Goal: Information Seeking & Learning: Check status

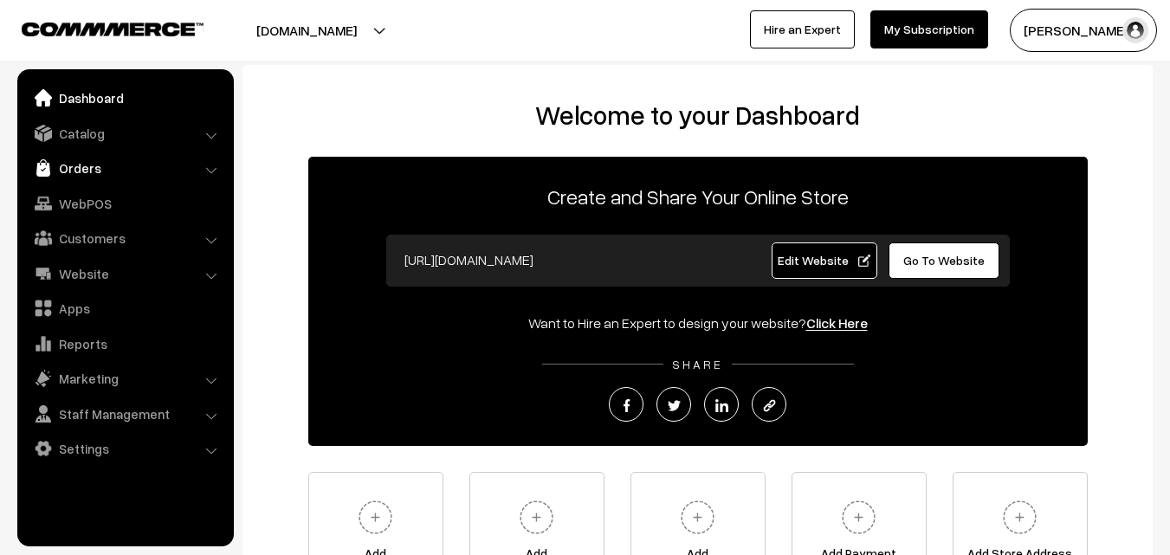
click at [76, 171] on link "Orders" at bounding box center [125, 167] width 206 height 31
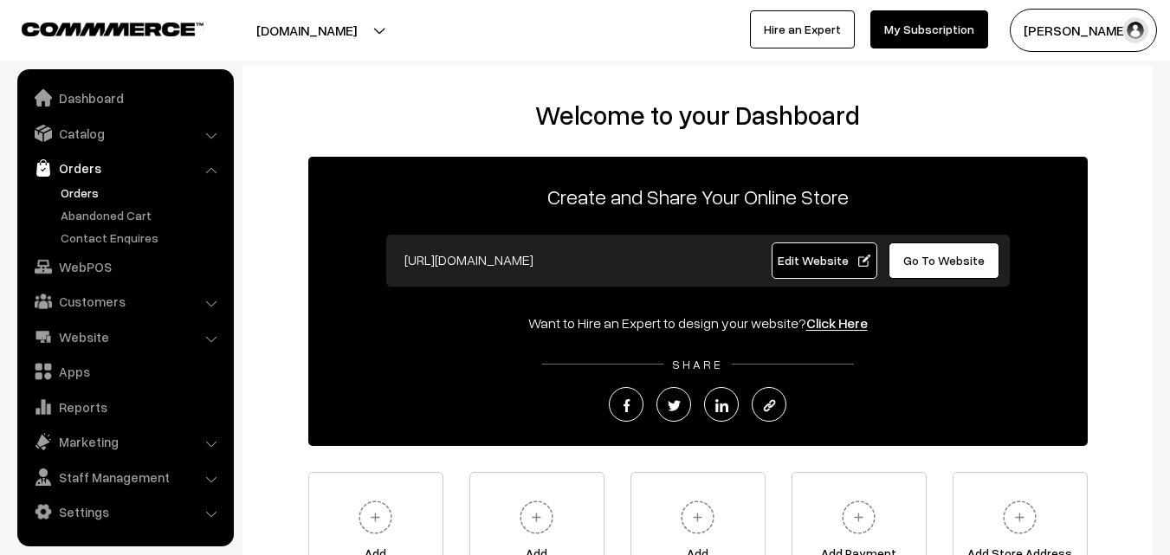
click at [81, 191] on link "Orders" at bounding box center [141, 193] width 171 height 18
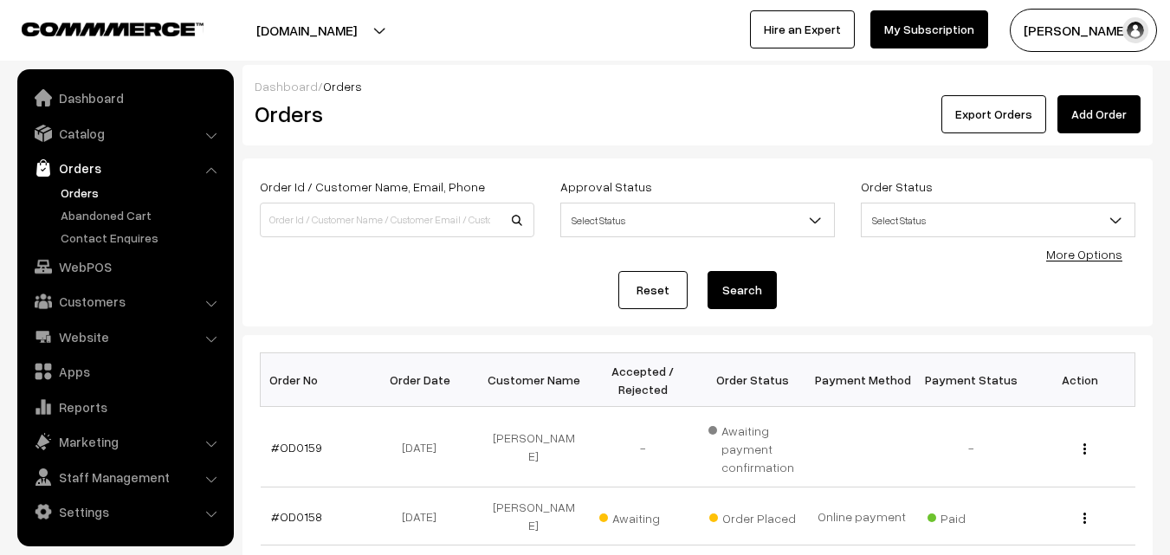
scroll to position [87, 0]
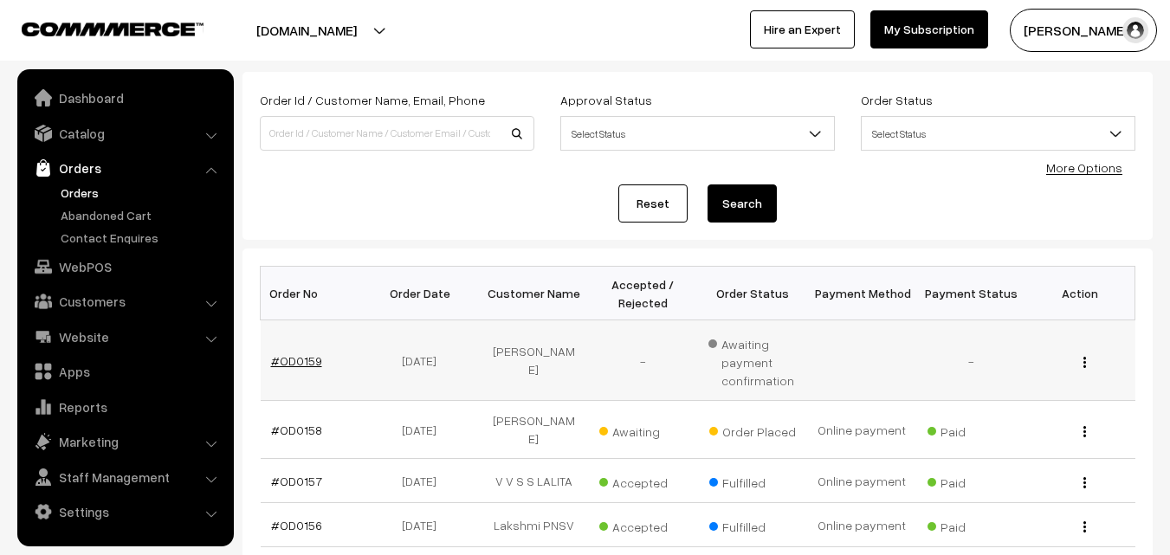
click at [280, 355] on link "#OD0159" at bounding box center [296, 360] width 51 height 15
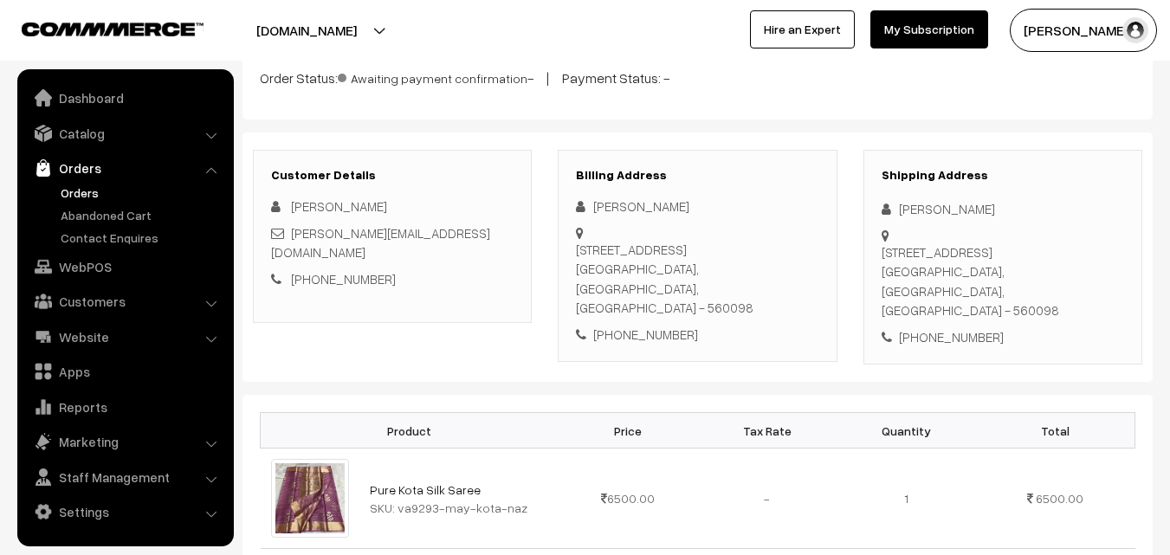
scroll to position [173, 0]
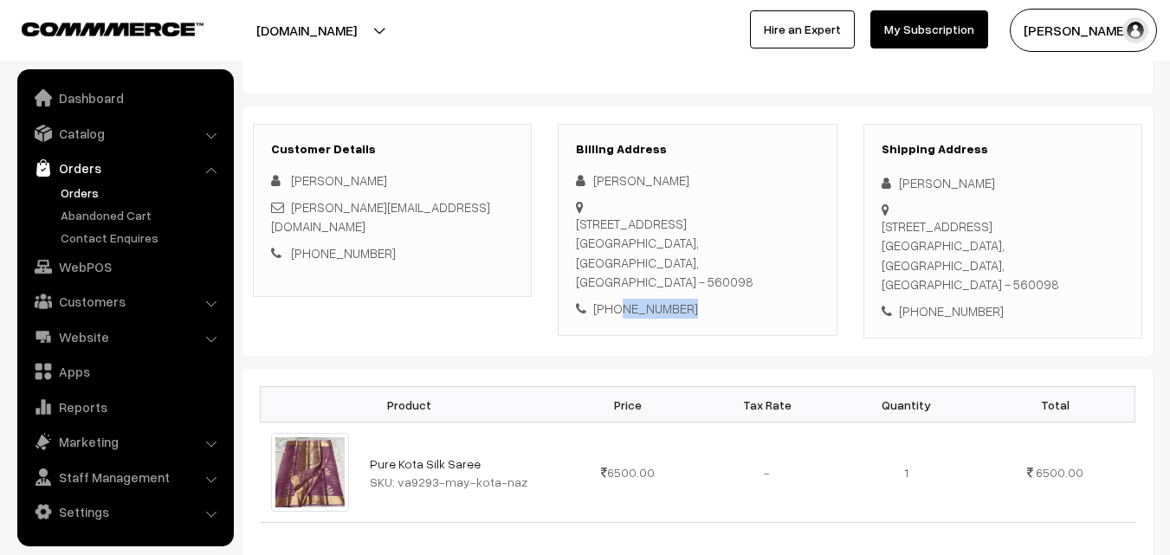
drag, startPoint x: 692, startPoint y: 294, endPoint x: 617, endPoint y: 289, distance: 75.5
click at [617, 299] on div "+91 9731591032" at bounding box center [697, 309] width 243 height 20
copy div "9731591032"
click at [139, 215] on link "Abandoned Cart" at bounding box center [141, 215] width 171 height 18
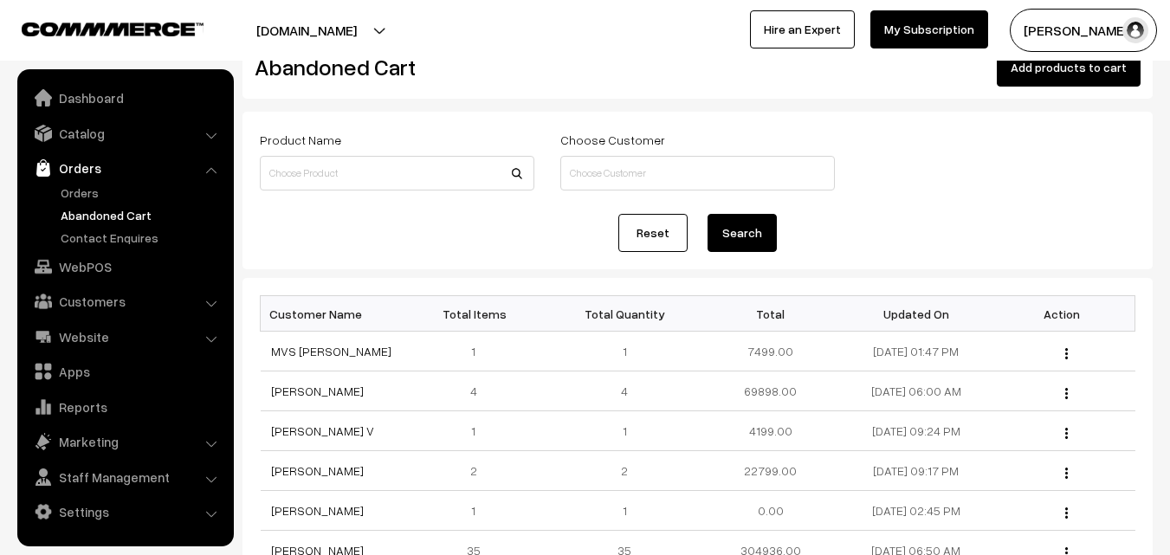
scroll to position [87, 0]
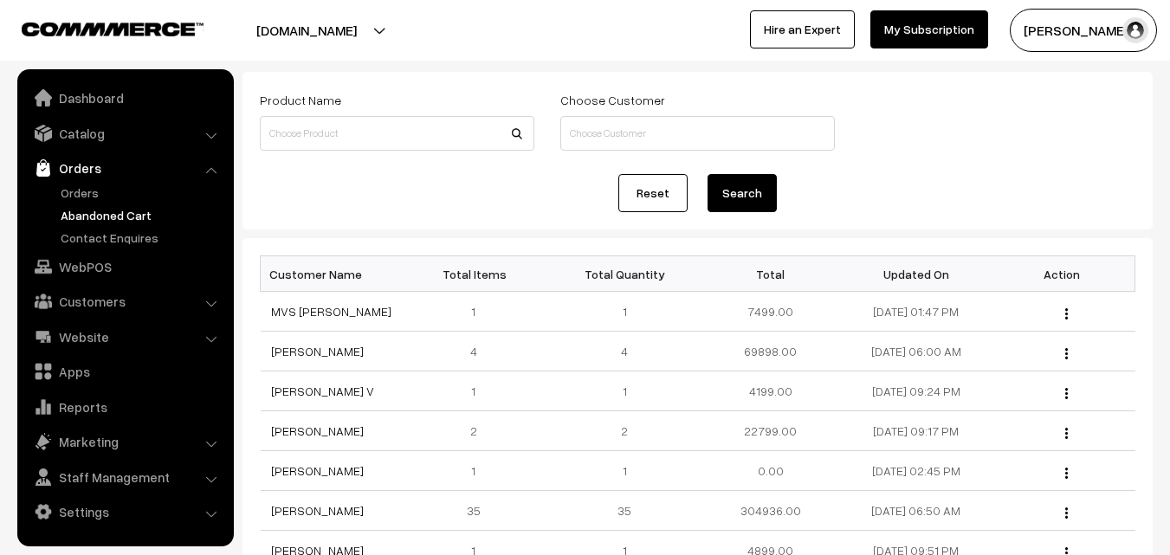
click at [1058, 30] on button "[PERSON_NAME]" at bounding box center [1083, 30] width 147 height 43
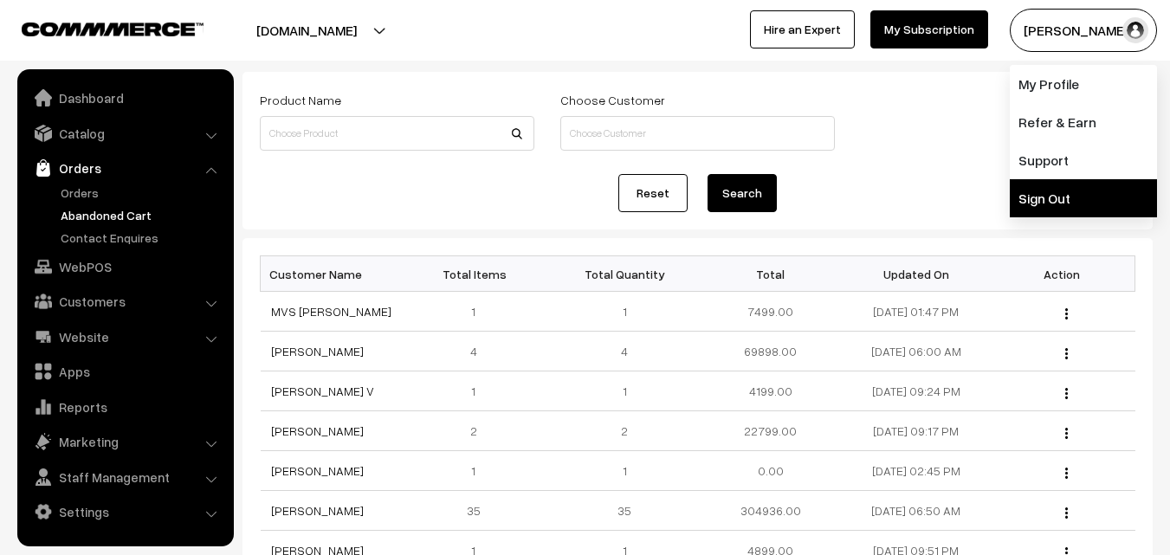
click at [1057, 200] on link "Sign Out" at bounding box center [1083, 198] width 147 height 38
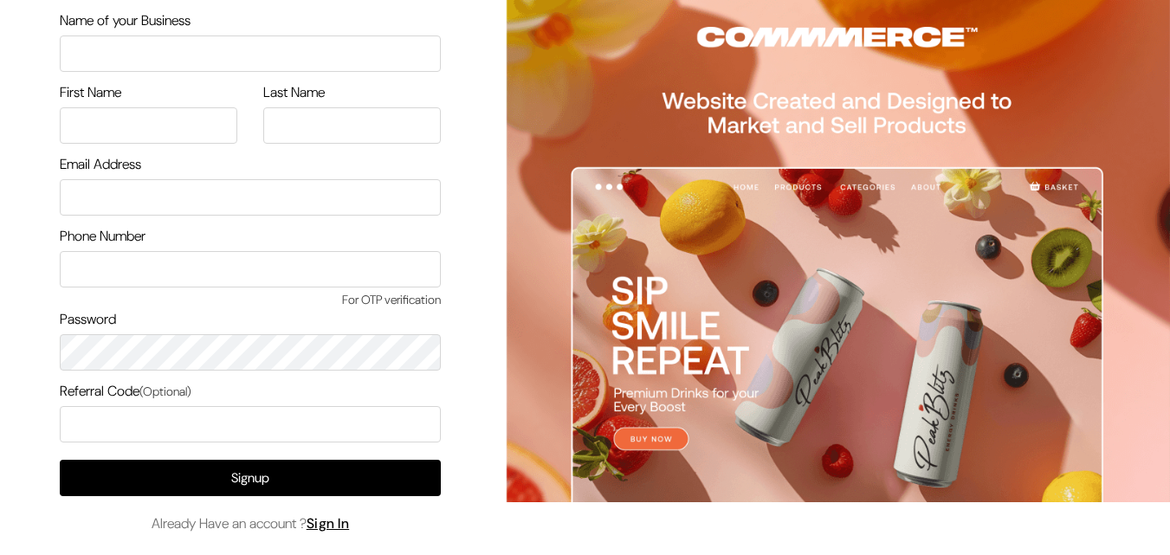
scroll to position [100, 0]
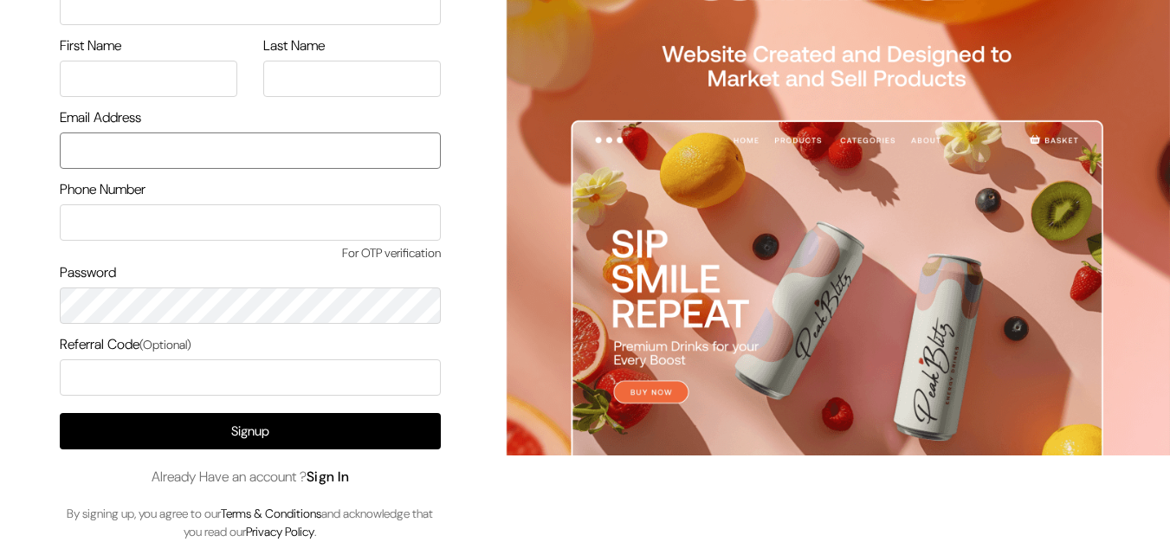
type input "[EMAIL_ADDRESS][DOMAIN_NAME]"
click at [326, 478] on link "Sign In" at bounding box center [328, 477] width 43 height 18
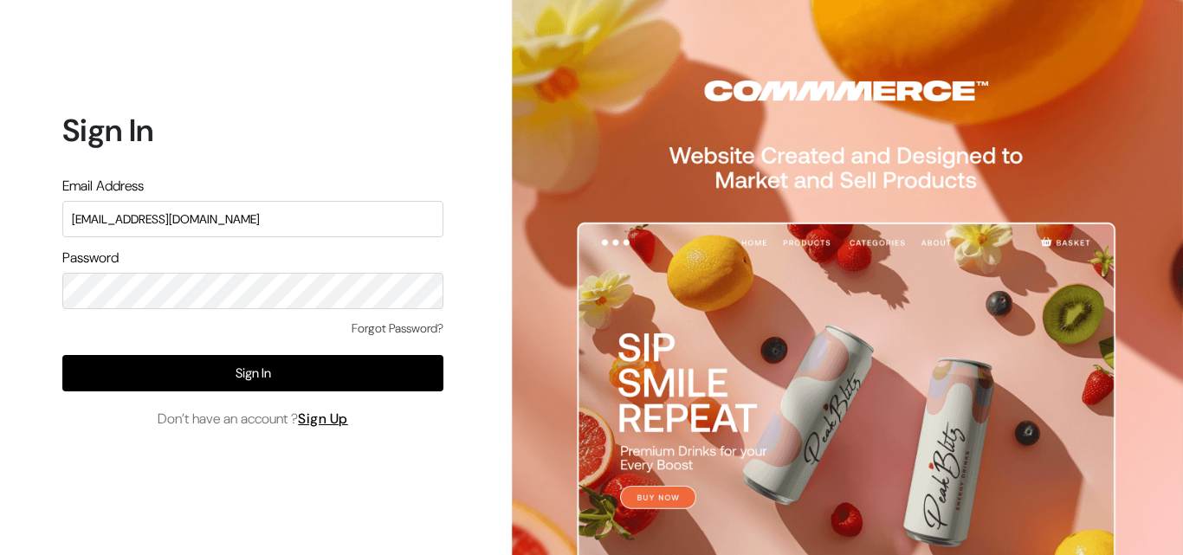
drag, startPoint x: 235, startPoint y: 214, endPoint x: 23, endPoint y: 214, distance: 212.2
click at [23, 214] on div "Sign In Email Address [EMAIL_ADDRESS][DOMAIN_NAME] Password Forgot Password? Si…" at bounding box center [246, 277] width 493 height 555
drag, startPoint x: 258, startPoint y: 217, endPoint x: 0, endPoint y: 218, distance: 258.1
click at [0, 218] on div "Sign In Email Address uppadasarees999@gmail.com Password Forgot Password? Sign …" at bounding box center [246, 277] width 493 height 555
type input "ksnaturals9@gmail.com"
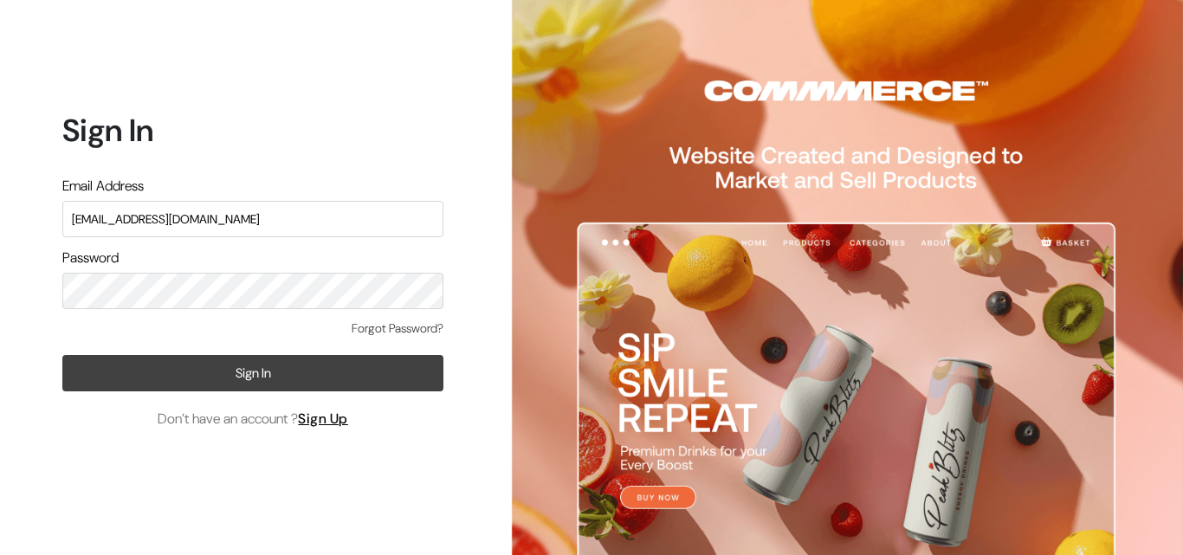
click at [385, 383] on button "Sign In" at bounding box center [252, 373] width 381 height 36
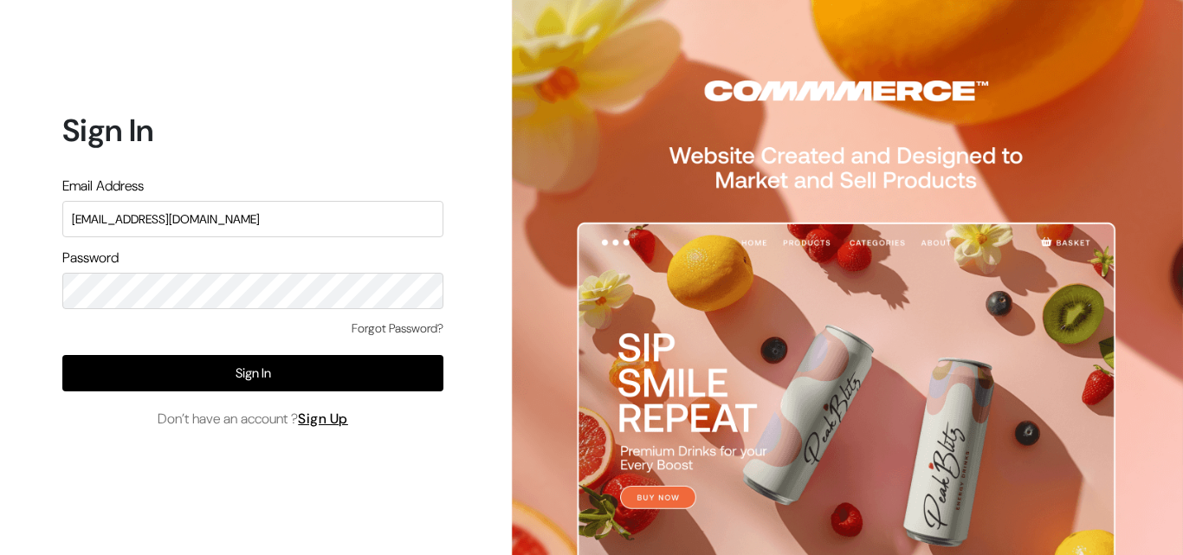
drag, startPoint x: 250, startPoint y: 222, endPoint x: 16, endPoint y: 228, distance: 233.9
click at [16, 228] on div "Sign In Email Address uppadasarees999@gmail.com Password Forgot Password? Sign …" at bounding box center [246, 277] width 493 height 555
click at [42, 308] on div "Sign In Email Address uppadasarees999@gmail.com Password Forgot Password? Sign …" at bounding box center [246, 277] width 493 height 555
drag, startPoint x: 284, startPoint y: 230, endPoint x: 0, endPoint y: 228, distance: 284.1
click at [0, 228] on div "Sign In Email Address uppadasarees999@gmail.com Password Forgot Password? Sign …" at bounding box center [246, 277] width 493 height 555
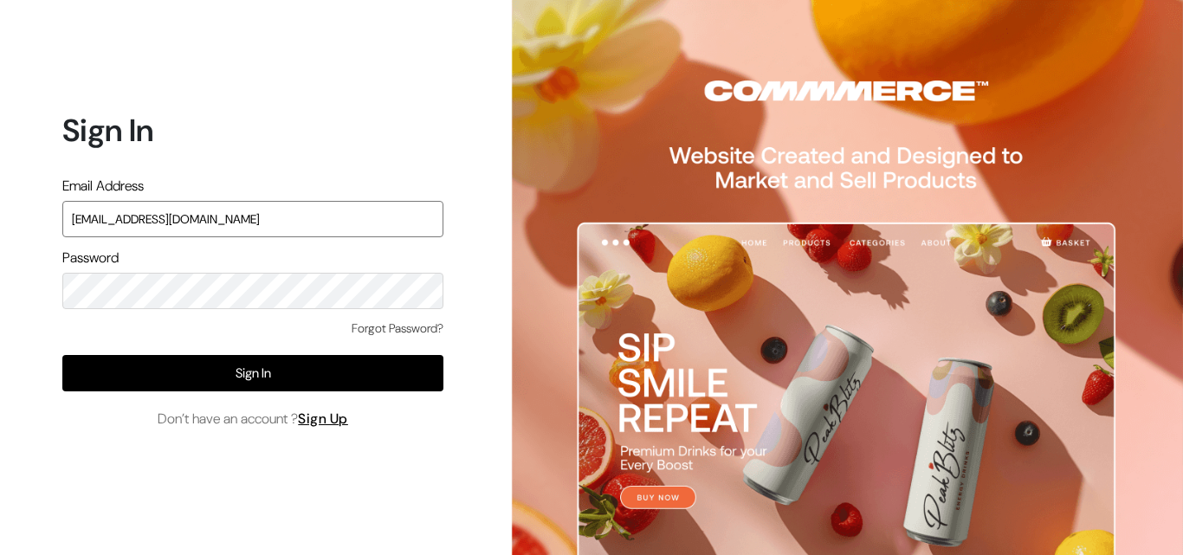
type input "ksnaturals9@gmail.com"
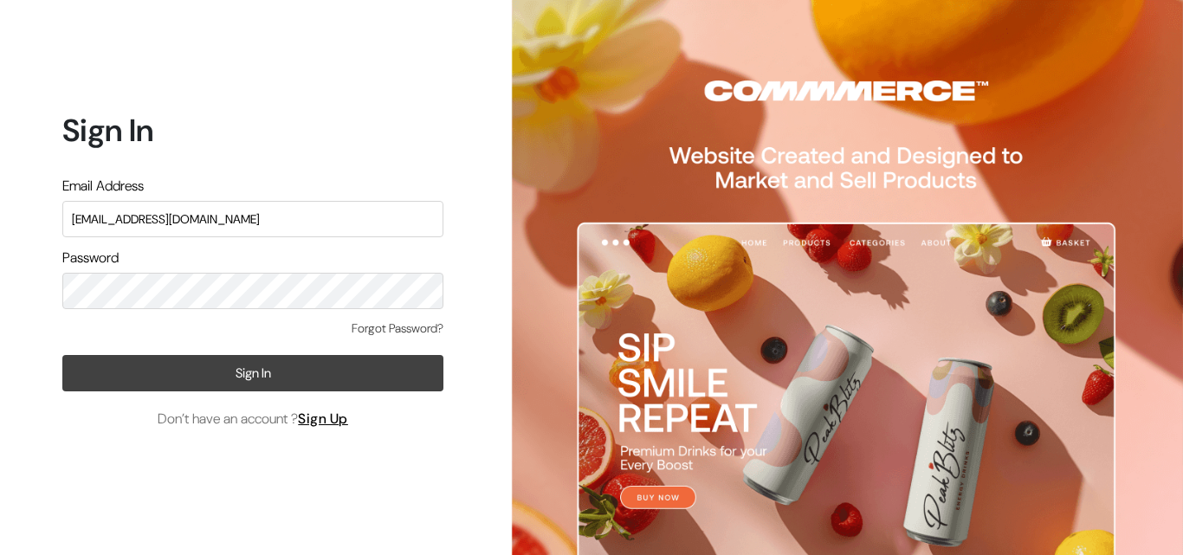
click at [81, 372] on button "Sign In" at bounding box center [252, 373] width 381 height 36
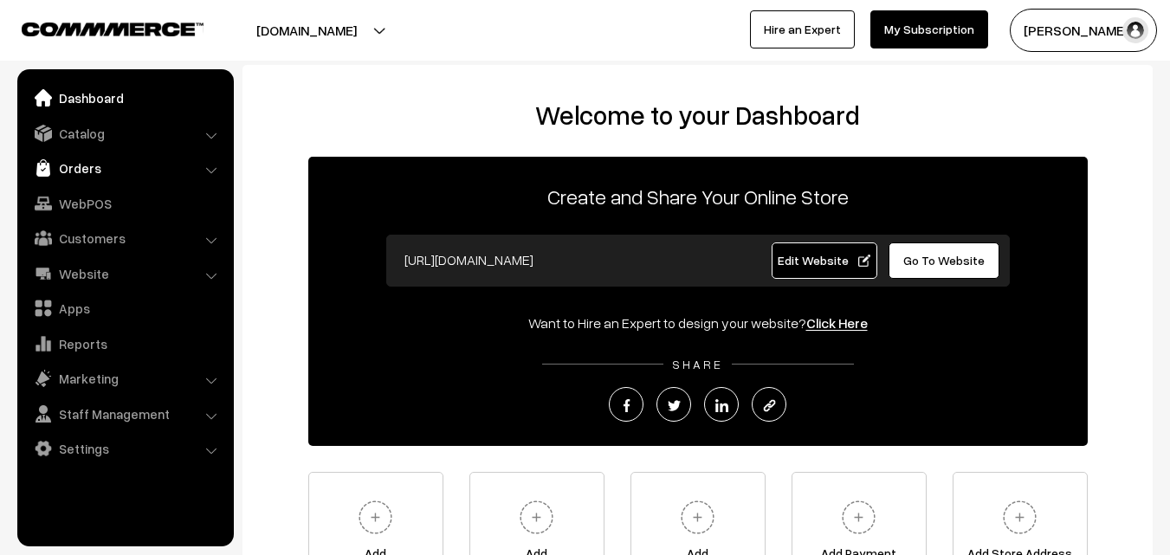
click at [107, 156] on link "Orders" at bounding box center [125, 167] width 206 height 31
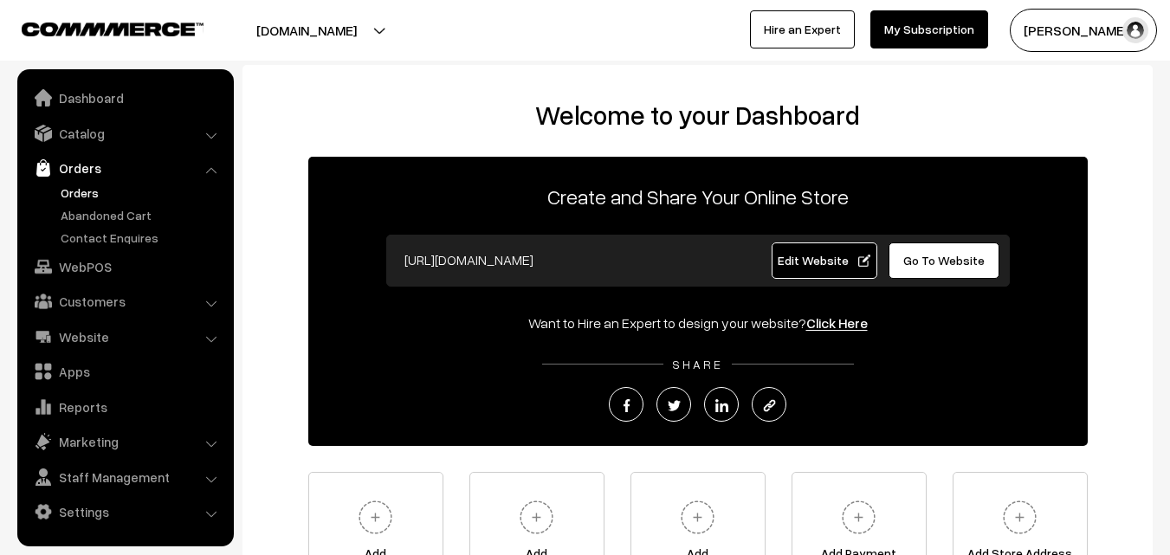
click at [95, 186] on link "Orders" at bounding box center [141, 193] width 171 height 18
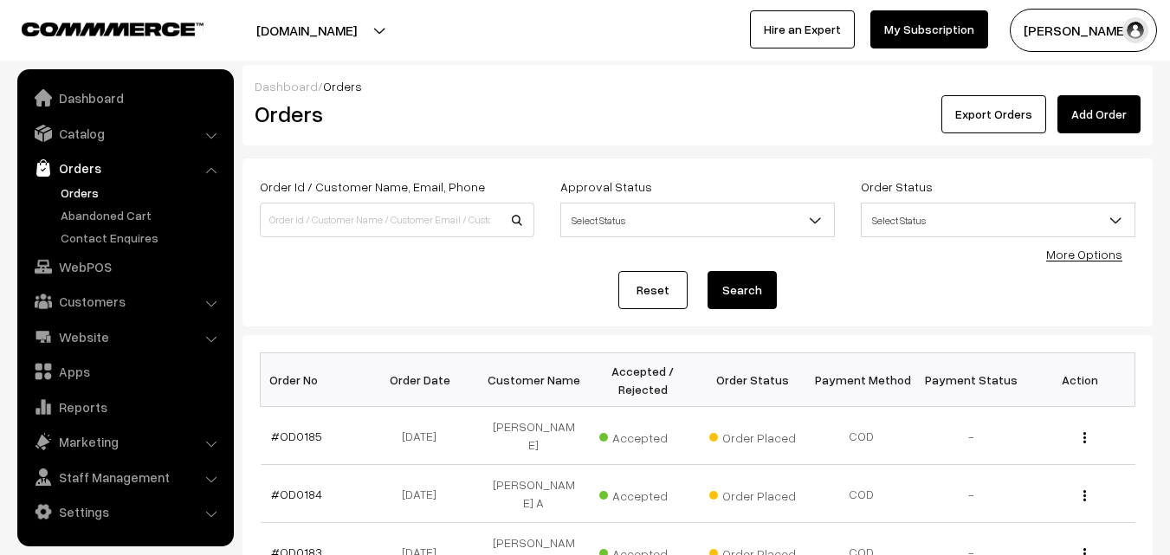
scroll to position [173, 0]
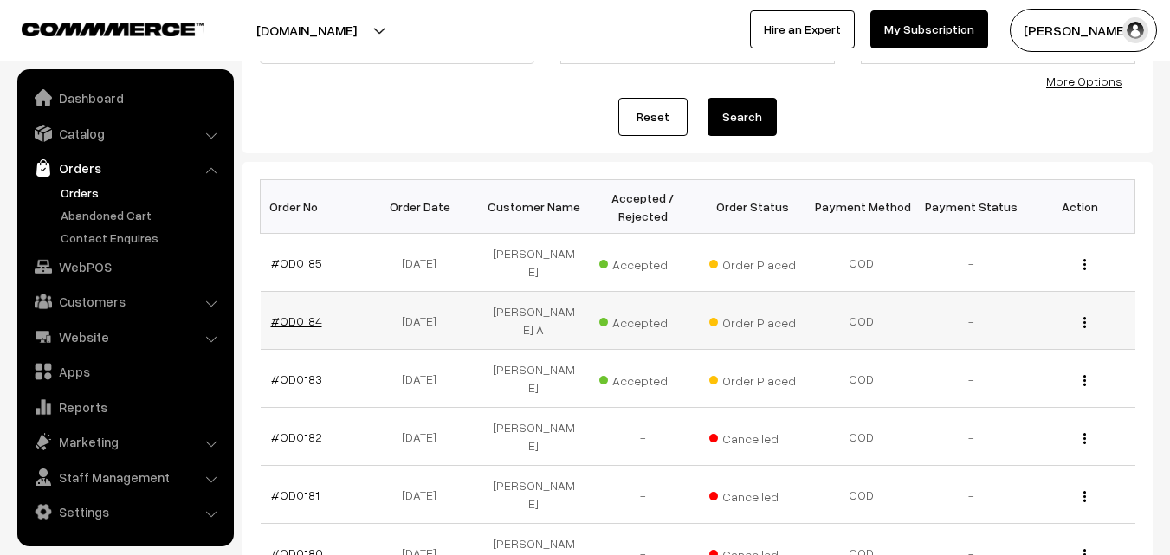
click at [309, 314] on link "#OD0184" at bounding box center [296, 321] width 51 height 15
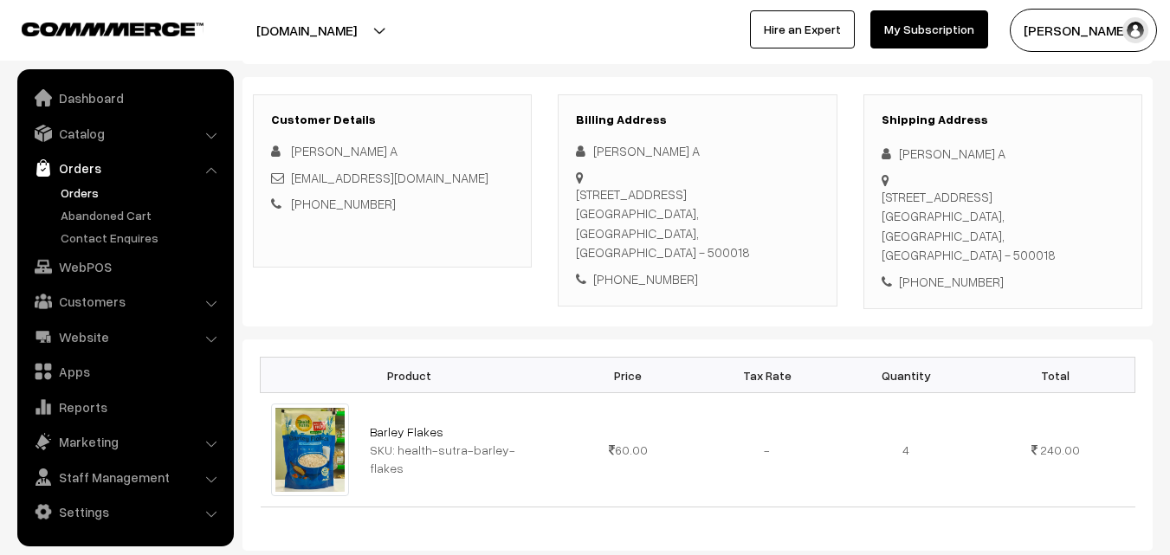
scroll to position [173, 0]
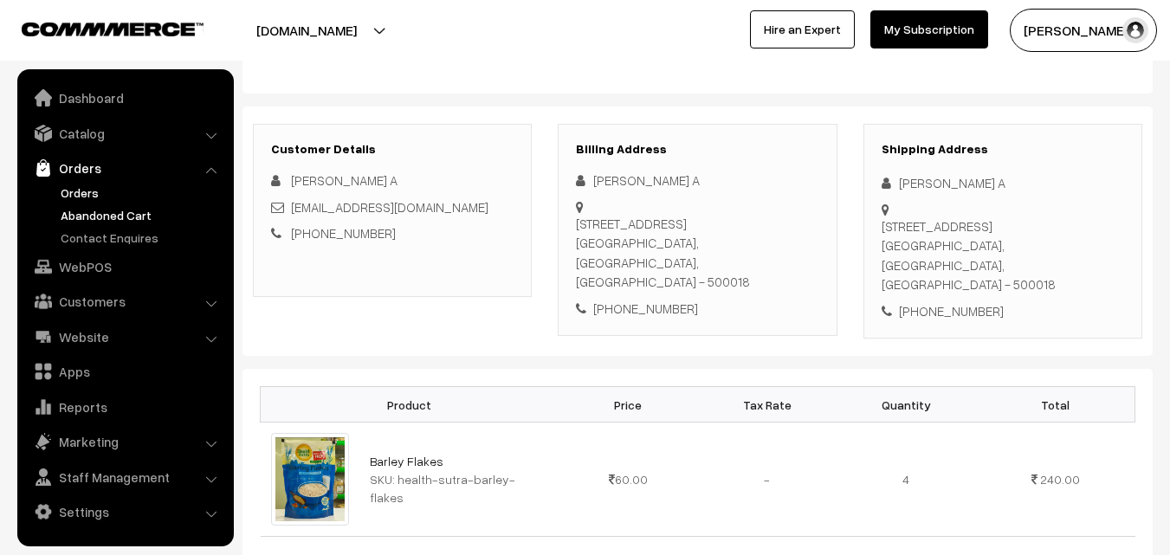
click at [109, 208] on link "Abandoned Cart" at bounding box center [141, 215] width 171 height 18
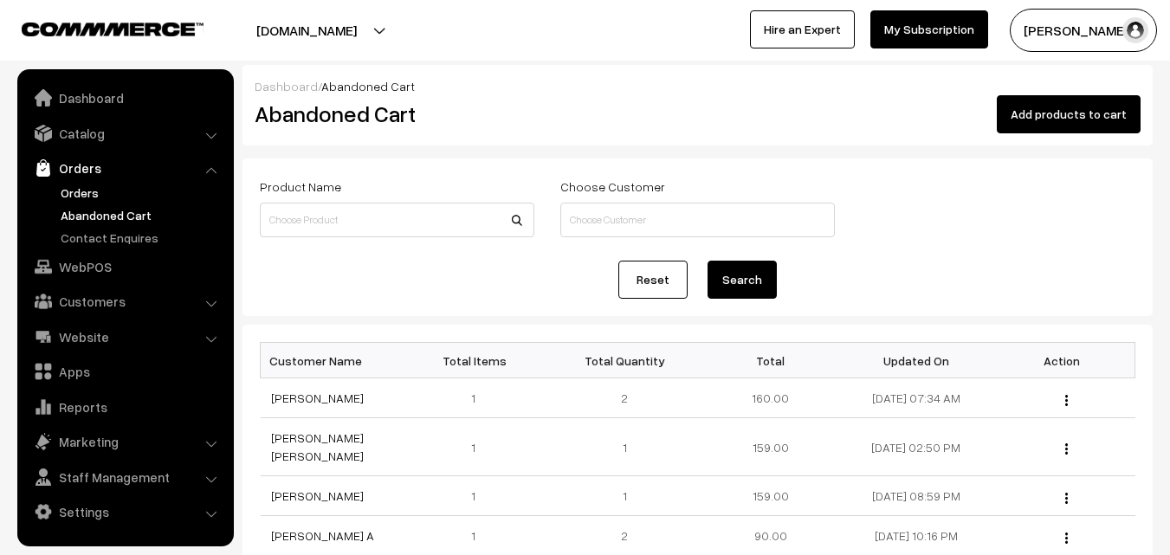
click at [96, 194] on link "Orders" at bounding box center [141, 193] width 171 height 18
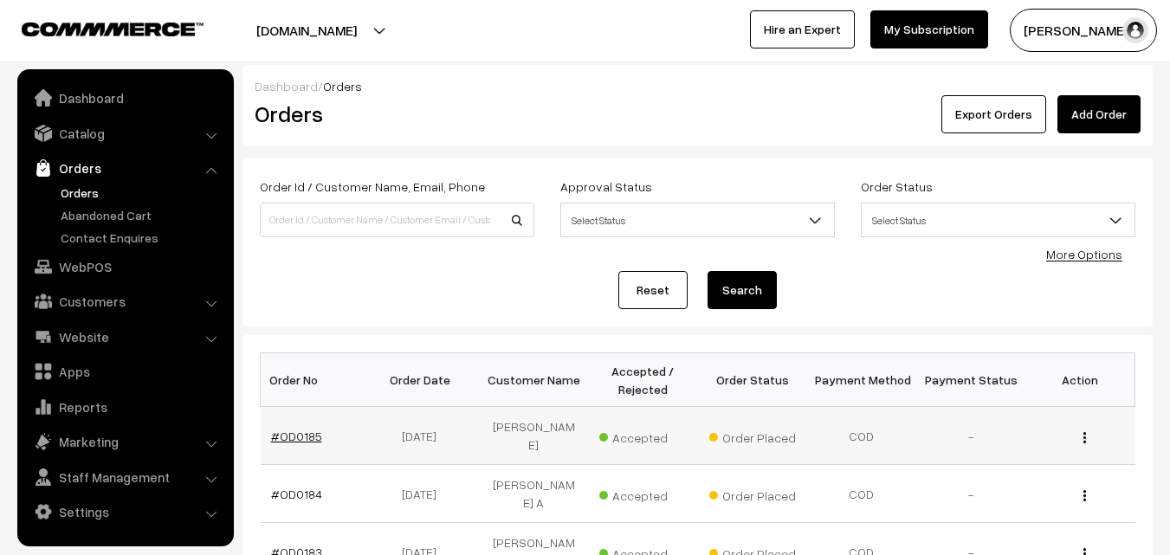
click at [294, 440] on link "#OD0185" at bounding box center [296, 436] width 51 height 15
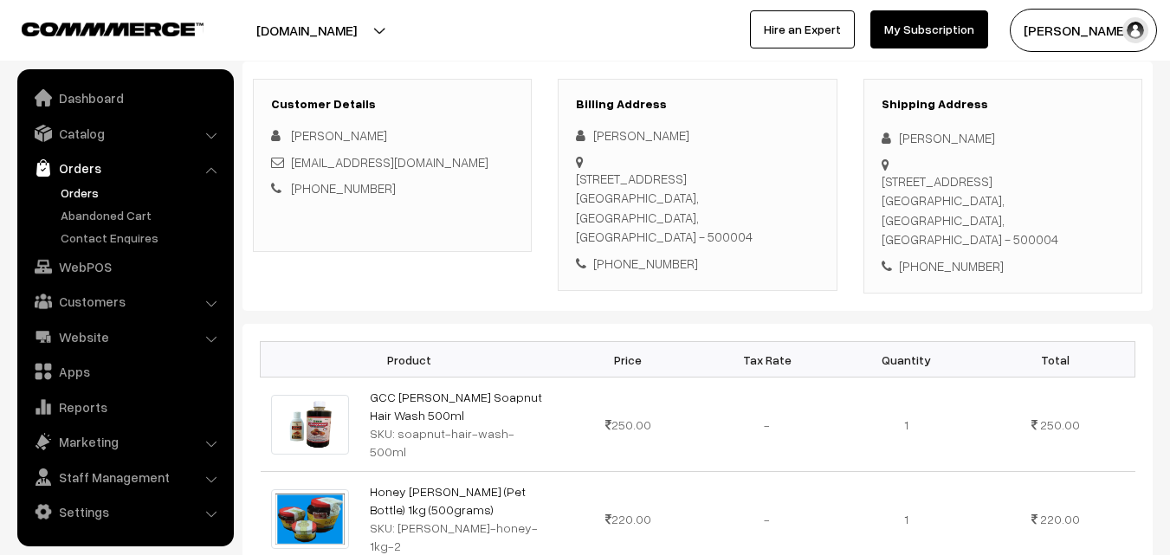
scroll to position [260, 0]
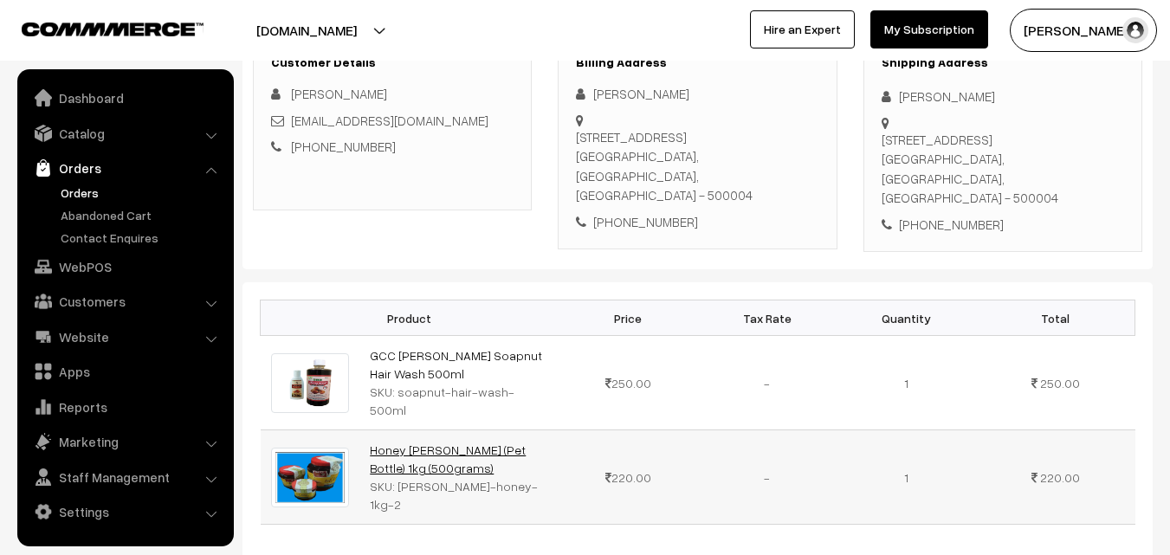
click at [405, 443] on link "Honey [PERSON_NAME] (Pet Bottle) 1kg (500grams)" at bounding box center [448, 459] width 156 height 33
click at [117, 212] on link "Abandoned Cart" at bounding box center [141, 215] width 171 height 18
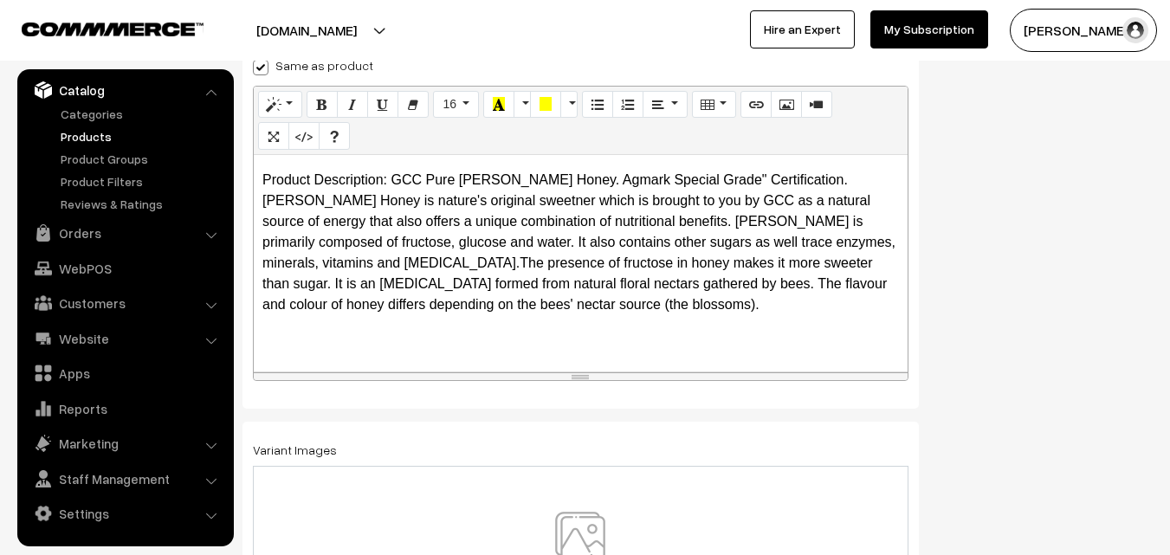
scroll to position [99, 0]
click at [84, 138] on link "Products" at bounding box center [141, 136] width 171 height 18
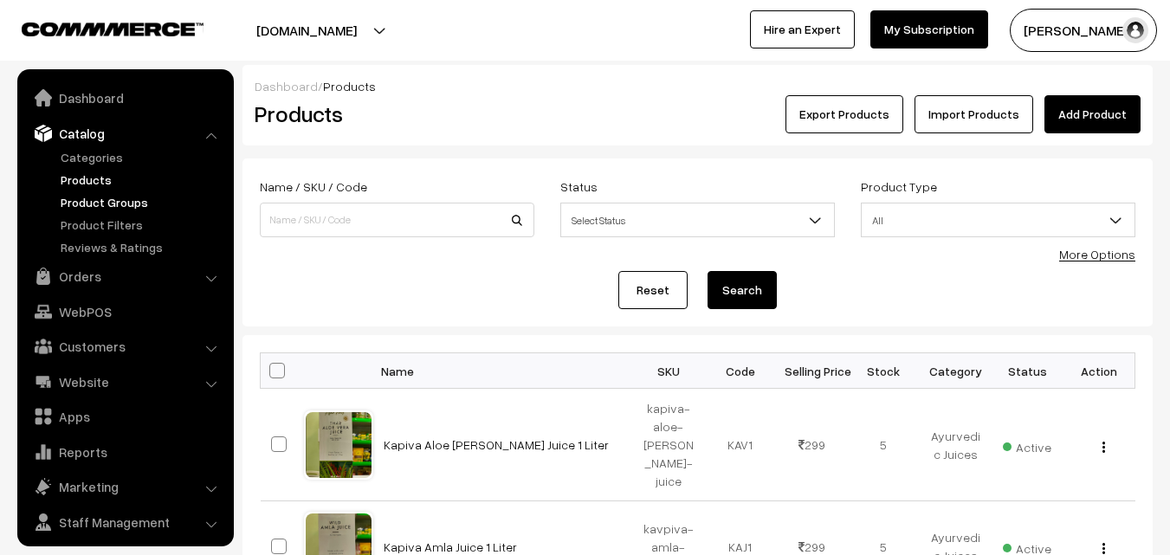
scroll to position [43, 0]
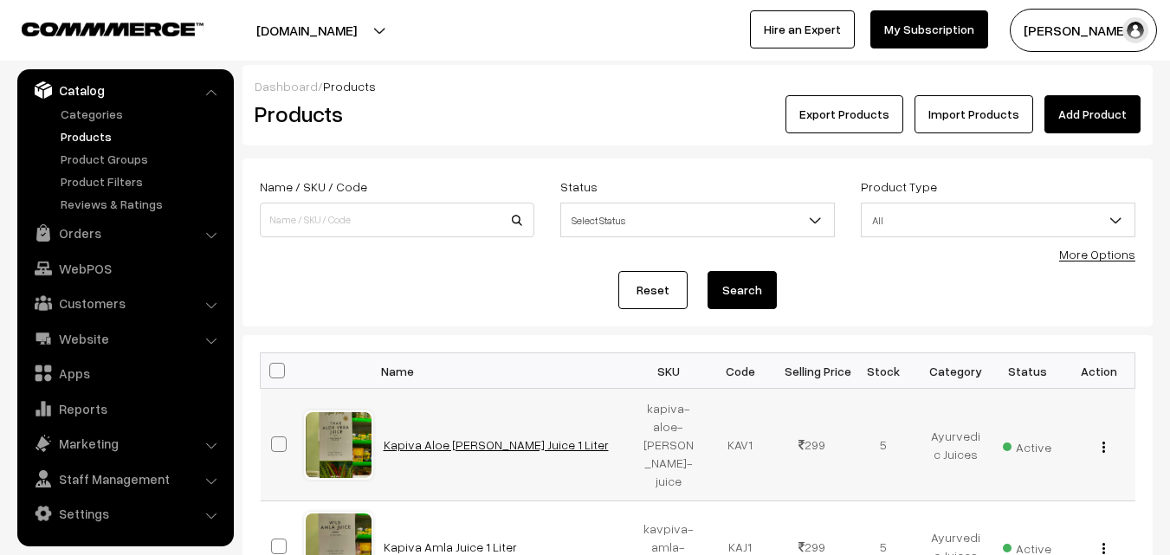
drag, startPoint x: 546, startPoint y: 442, endPoint x: 385, endPoint y: 441, distance: 161.1
click at [385, 441] on td "Kapiva Aloe [PERSON_NAME] Juice 1 Liter" at bounding box center [503, 445] width 260 height 113
copy link "Kapiva Aloe [PERSON_NAME] Juice 1 Liter"
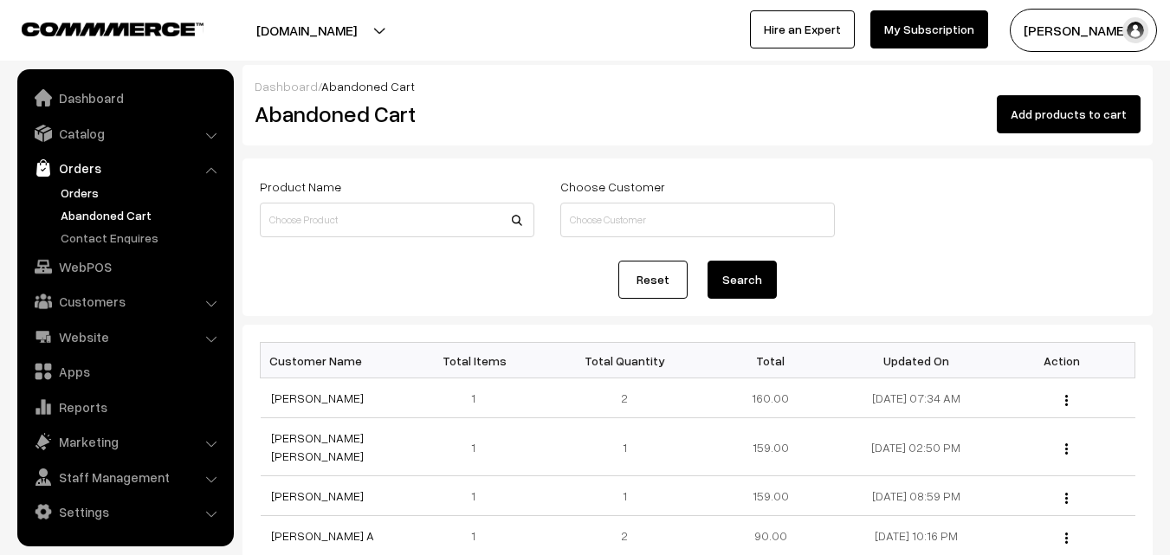
click at [72, 197] on link "Orders" at bounding box center [141, 193] width 171 height 18
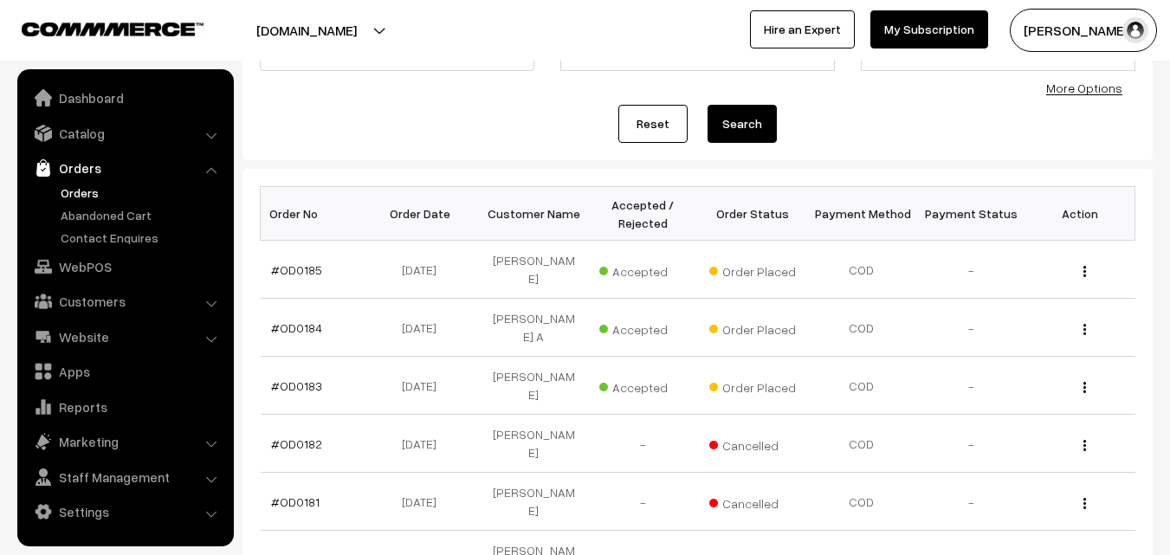
scroll to position [173, 0]
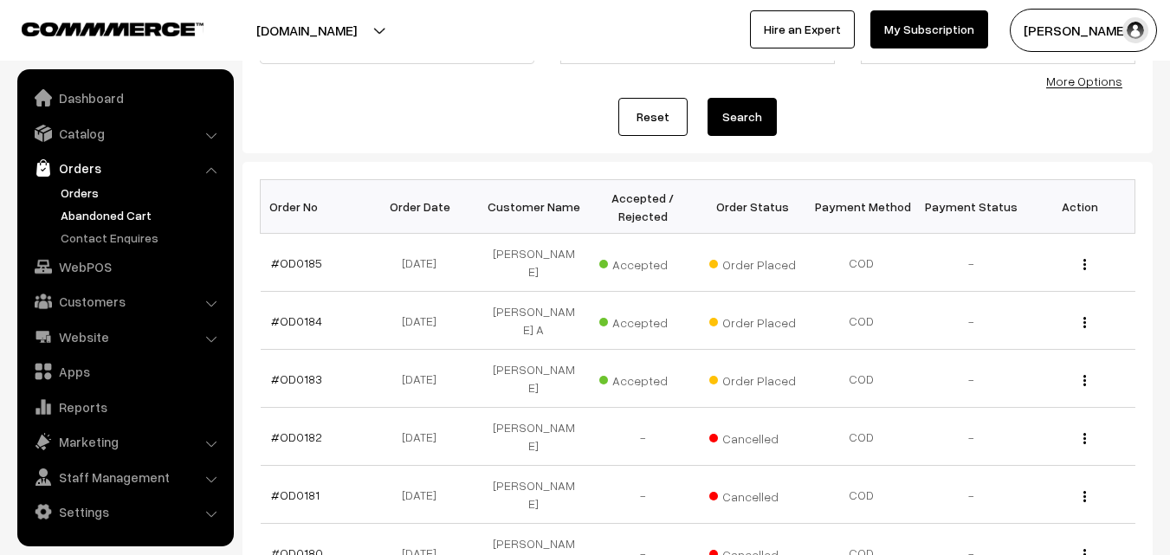
click at [116, 211] on link "Abandoned Cart" at bounding box center [141, 215] width 171 height 18
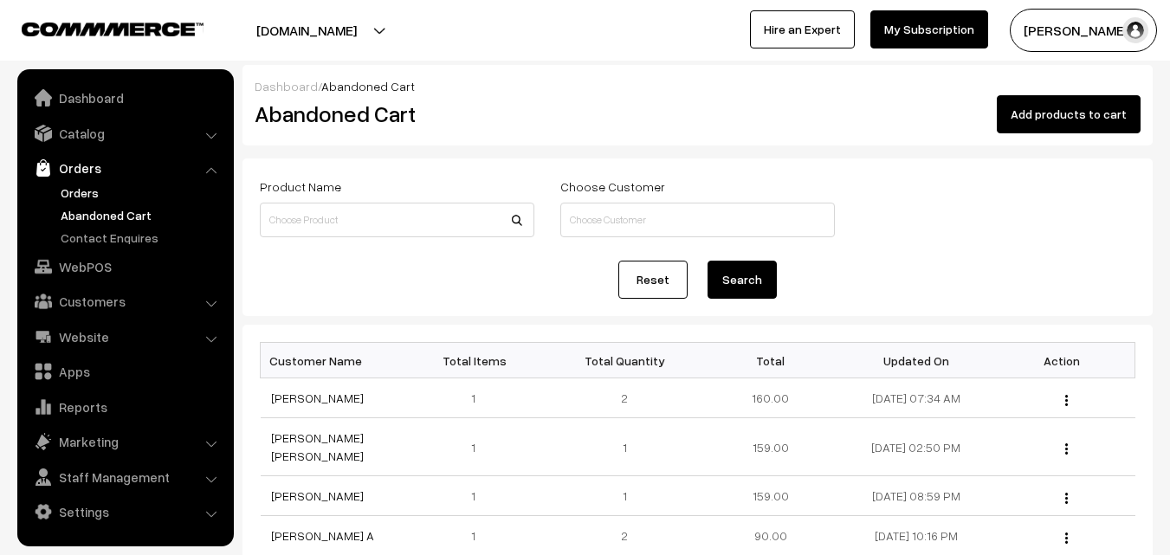
click at [78, 185] on link "Orders" at bounding box center [141, 193] width 171 height 18
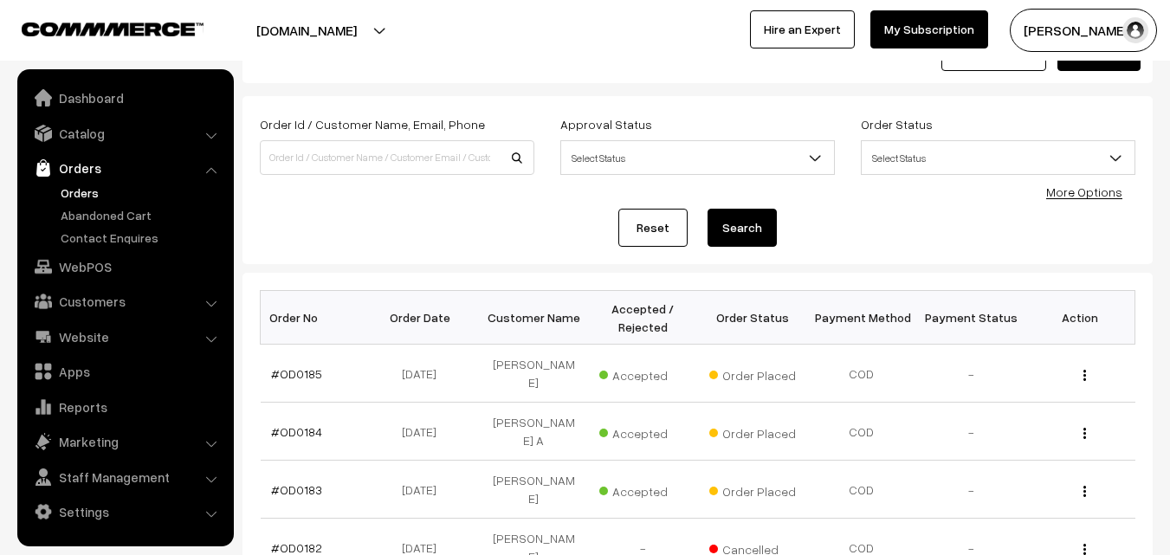
scroll to position [87, 0]
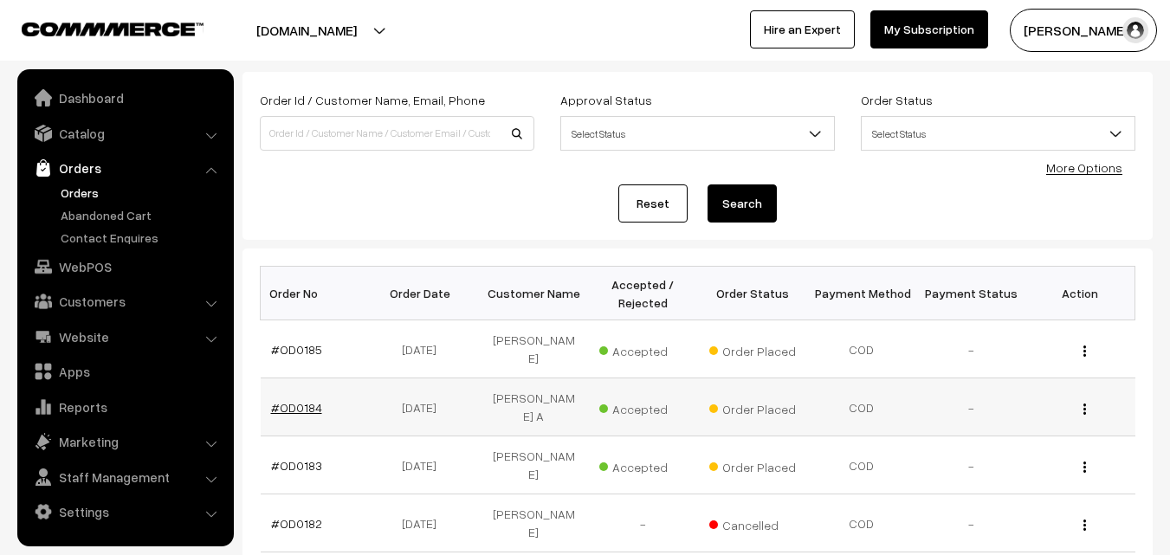
click at [288, 401] on link "#OD0184" at bounding box center [296, 407] width 51 height 15
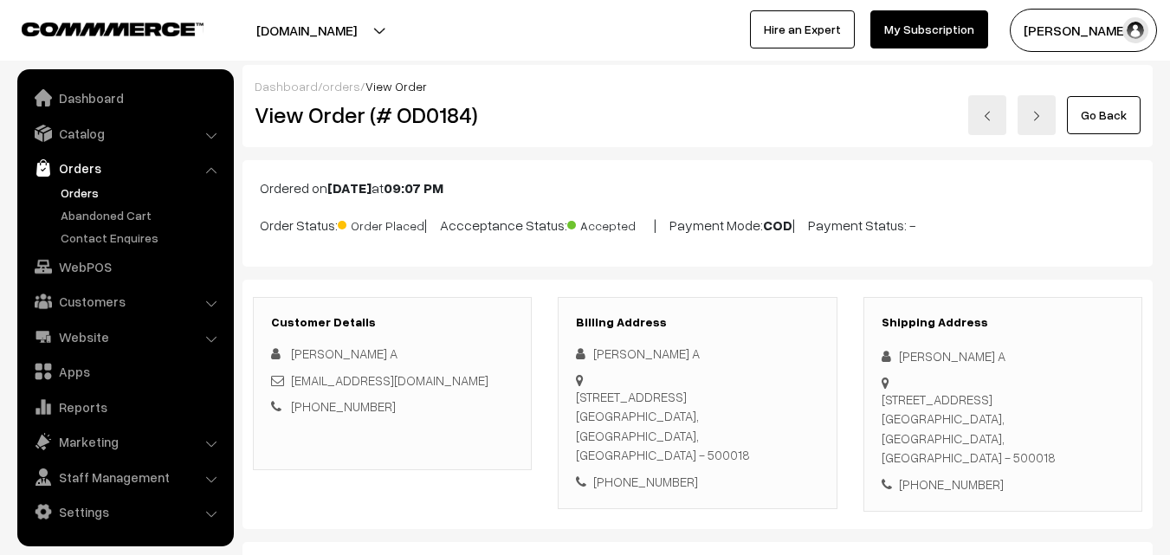
drag, startPoint x: 648, startPoint y: 396, endPoint x: 791, endPoint y: 398, distance: 142.9
click at [791, 398] on div "[STREET_ADDRESS]" at bounding box center [697, 426] width 243 height 78
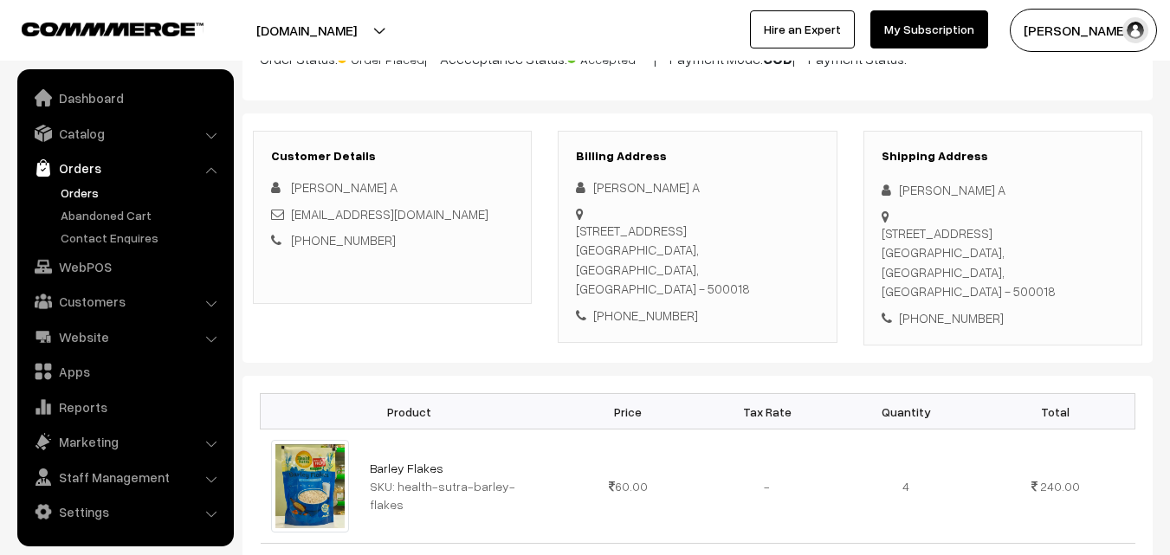
scroll to position [173, 0]
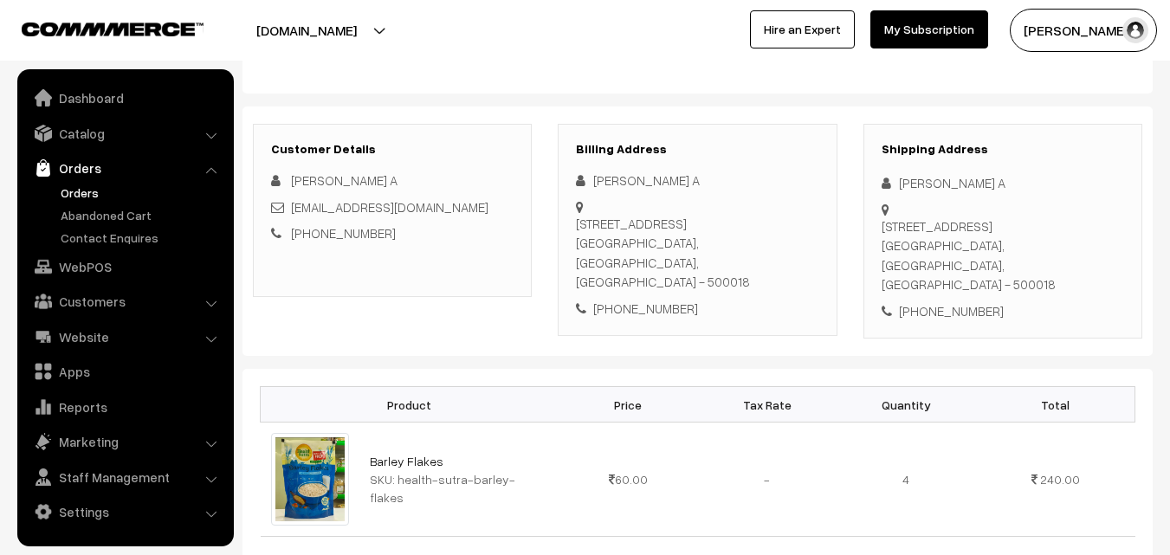
copy div "RCMS Kshatriya Residency"
click at [67, 193] on link "Orders" at bounding box center [141, 193] width 171 height 18
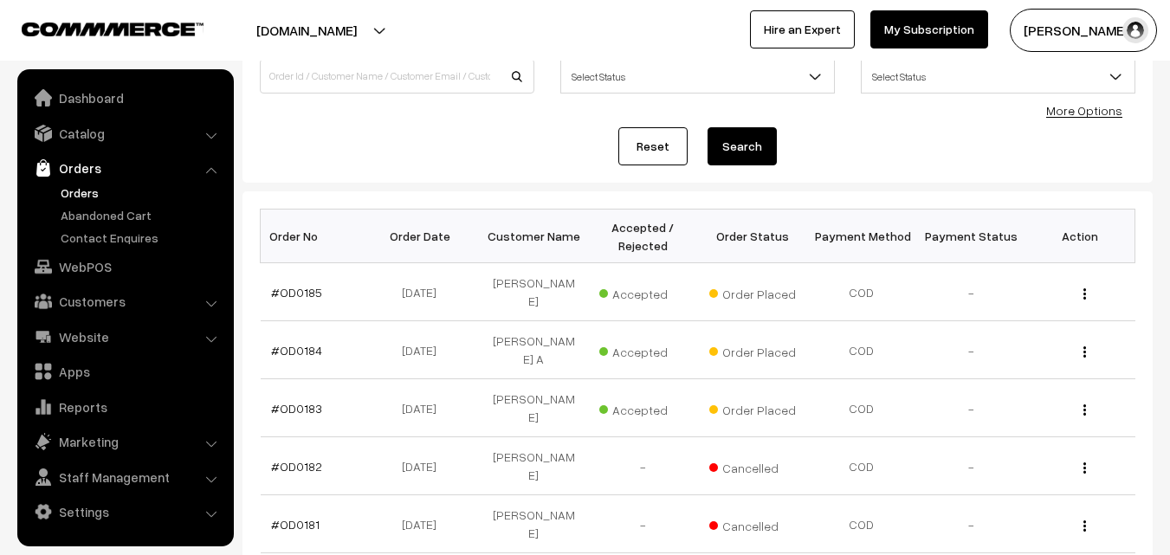
scroll to position [173, 0]
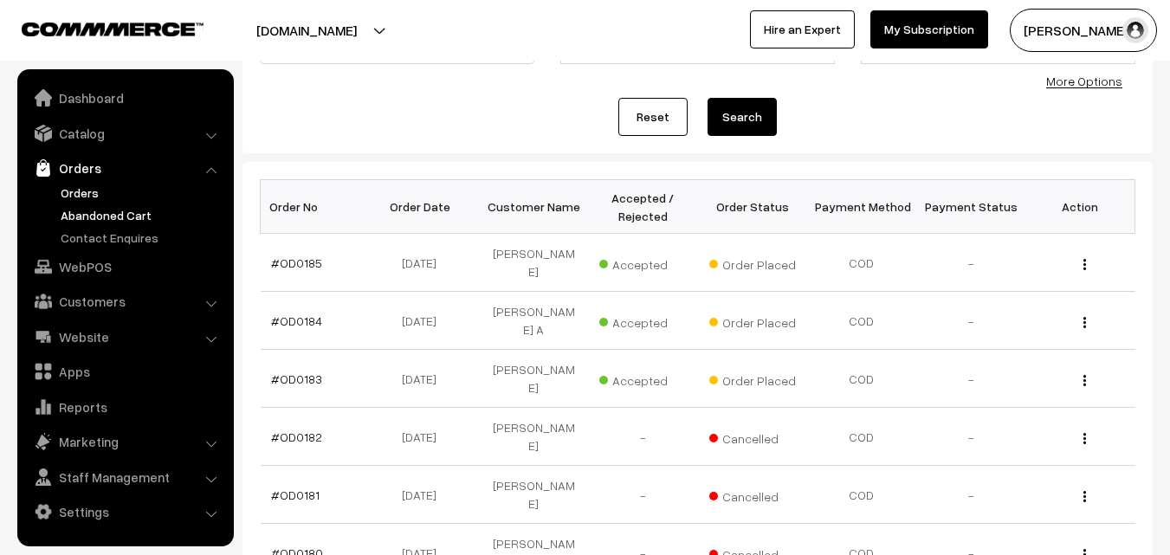
click at [107, 216] on link "Abandoned Cart" at bounding box center [141, 215] width 171 height 18
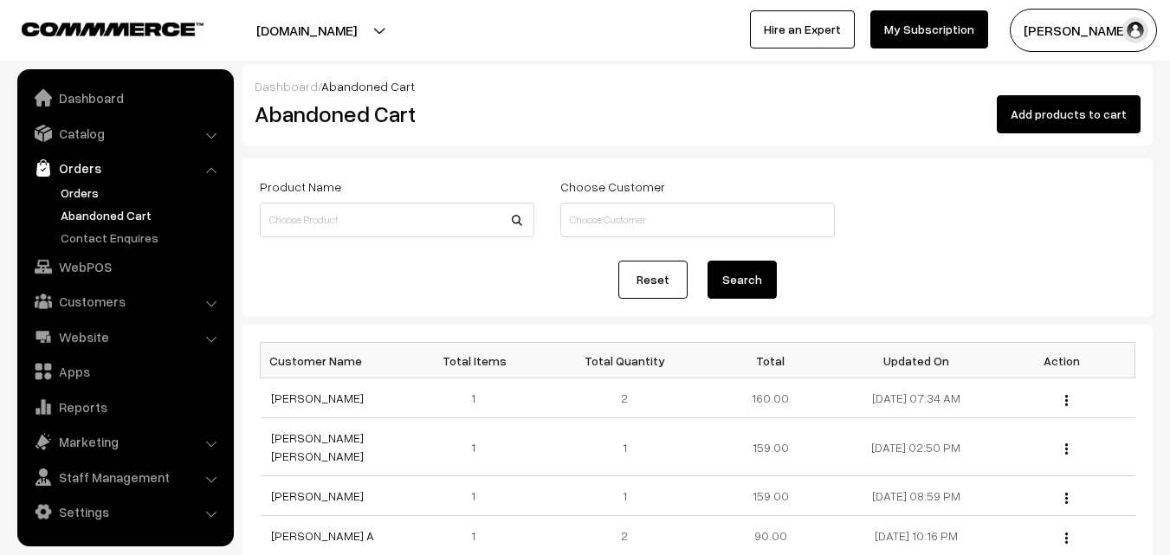
click at [98, 190] on link "Orders" at bounding box center [141, 193] width 171 height 18
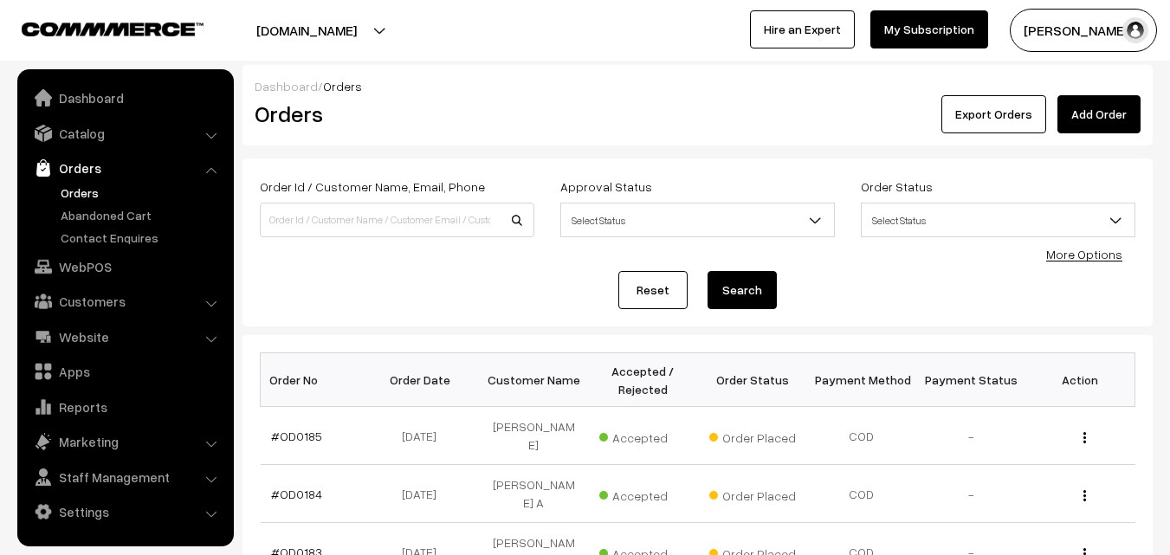
click at [1064, 35] on button "Radha Krishna" at bounding box center [1083, 30] width 147 height 43
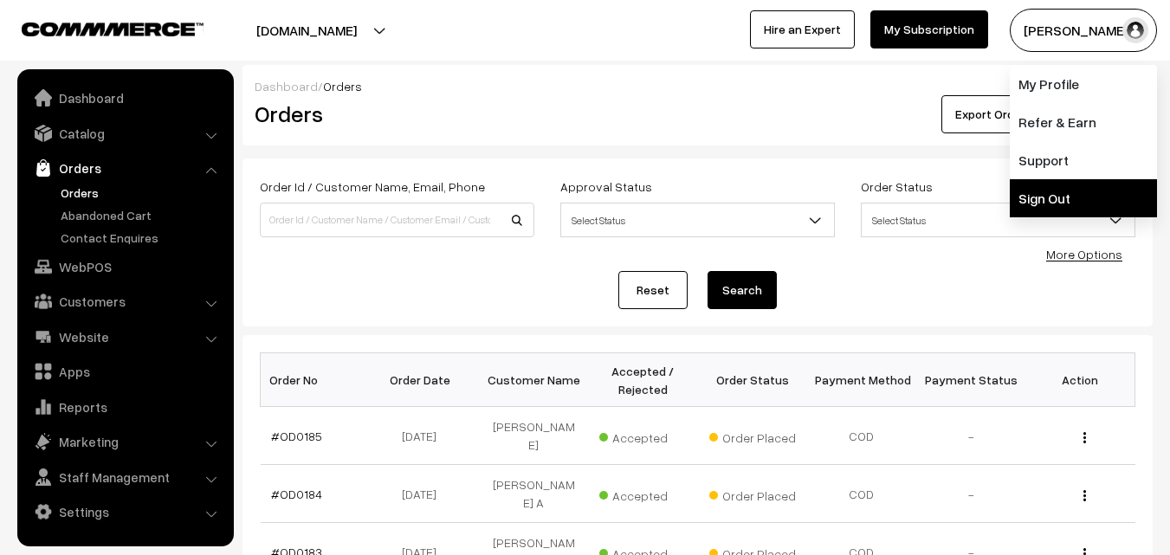
click at [1042, 198] on link "Sign Out" at bounding box center [1083, 198] width 147 height 38
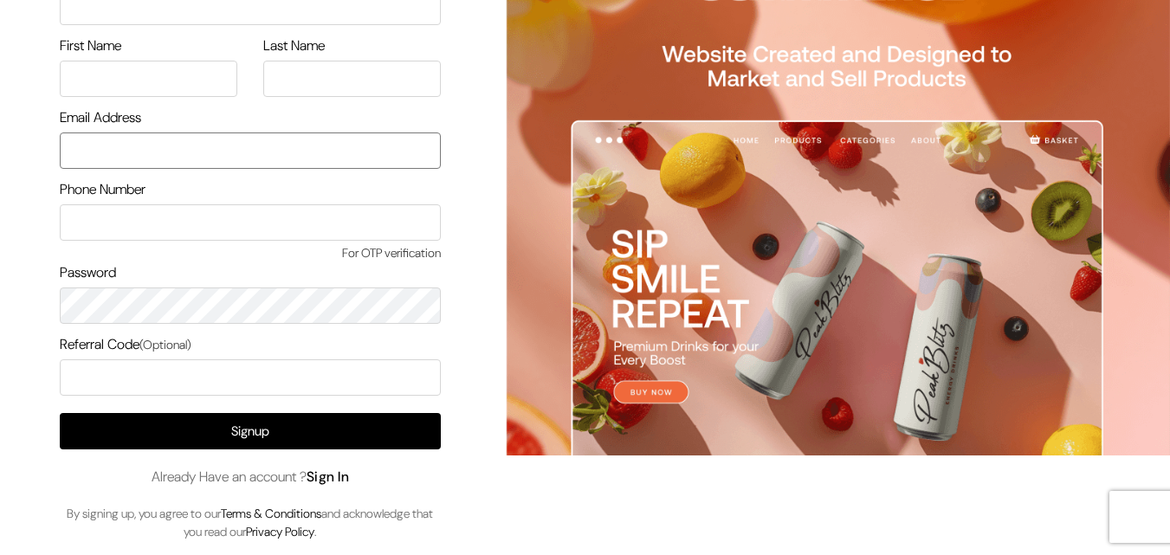
type input "uppadasarees999@gmail.com"
click at [332, 473] on link "Sign In" at bounding box center [328, 477] width 43 height 18
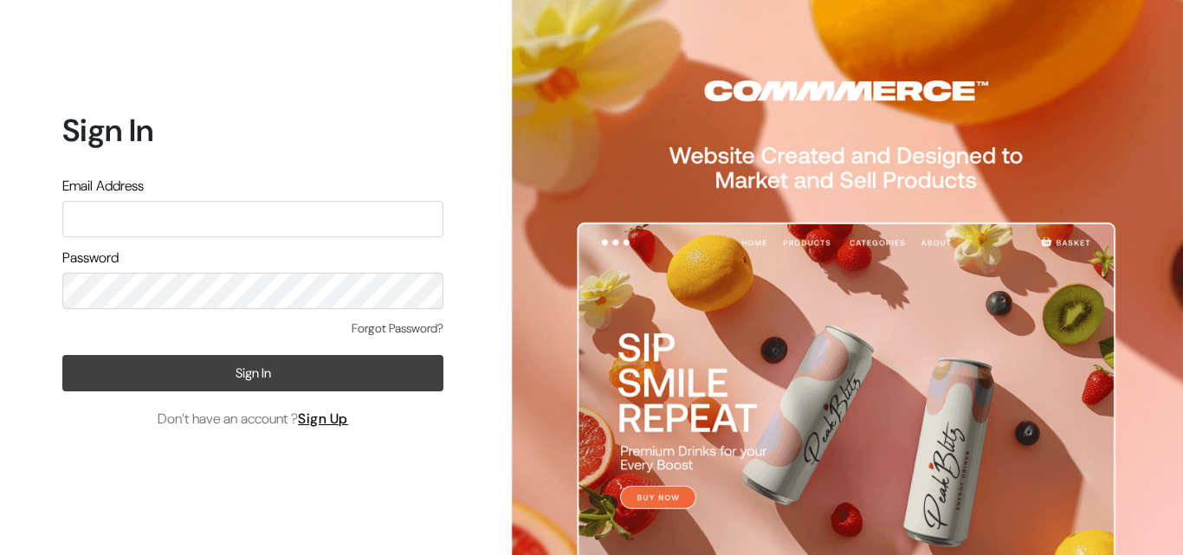
type input "[EMAIL_ADDRESS][DOMAIN_NAME]"
click at [266, 362] on button "Sign In" at bounding box center [252, 373] width 381 height 36
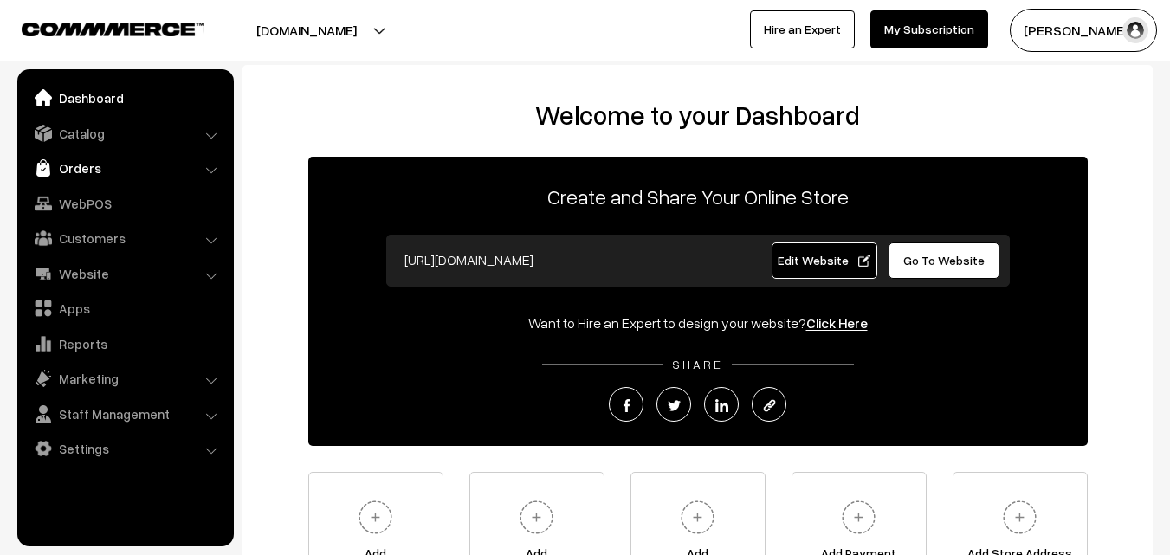
click at [78, 169] on link "Orders" at bounding box center [125, 167] width 206 height 31
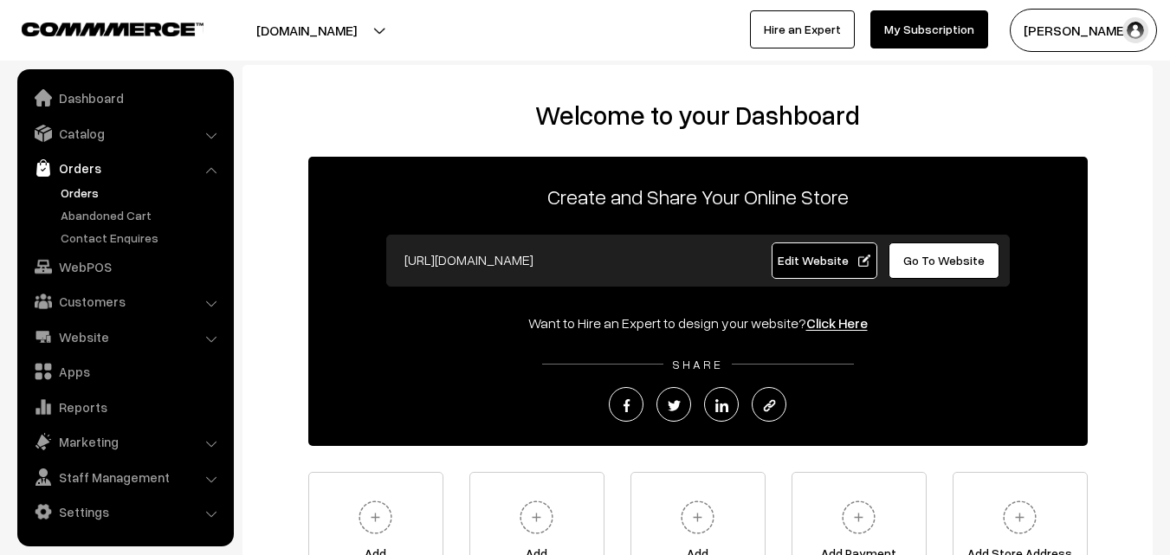
click at [77, 191] on link "Orders" at bounding box center [141, 193] width 171 height 18
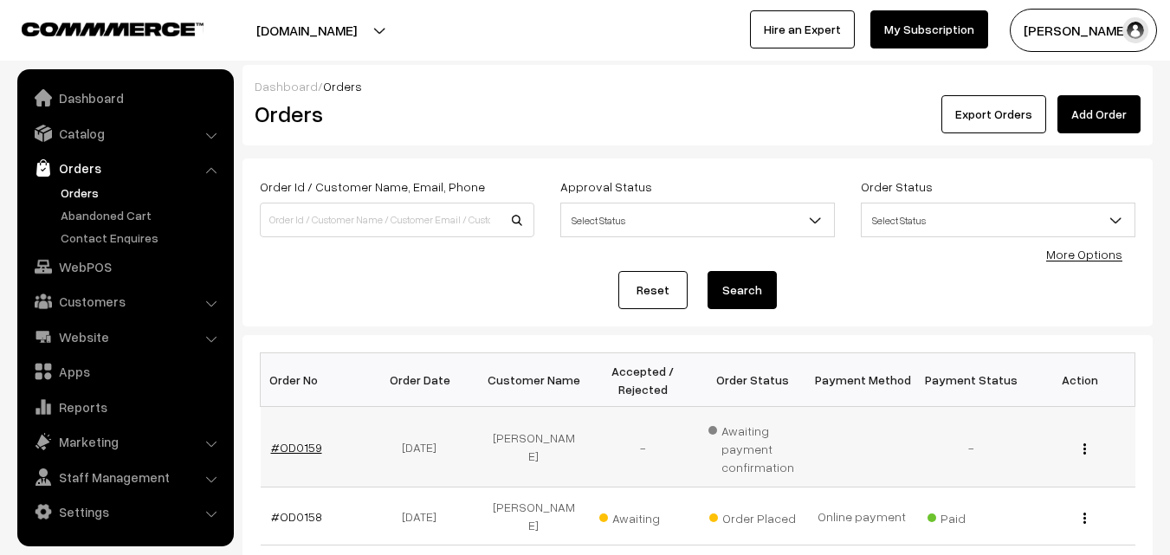
click at [308, 442] on link "#OD0159" at bounding box center [296, 447] width 51 height 15
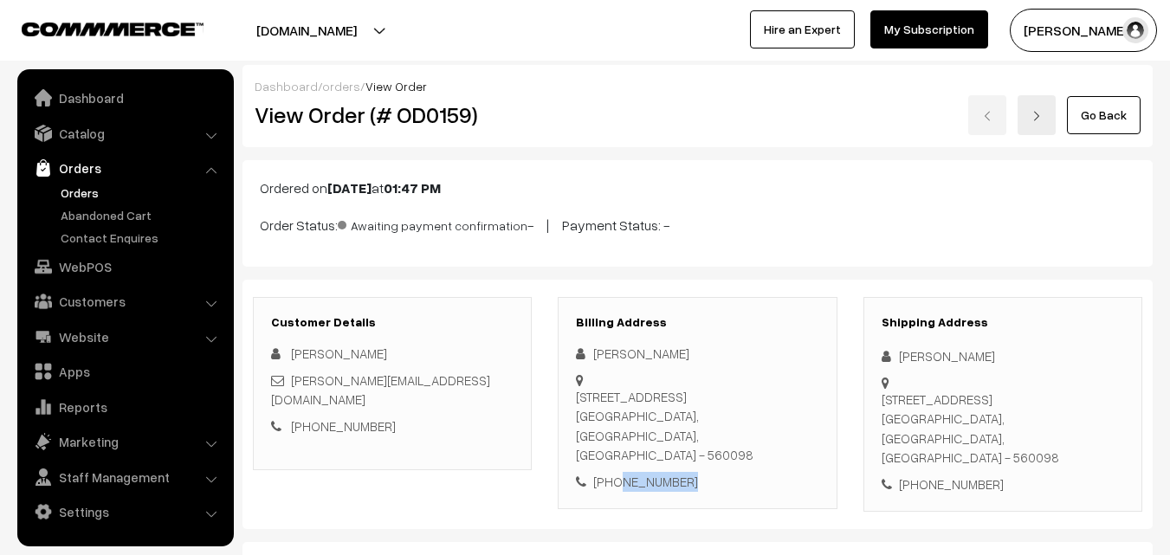
drag, startPoint x: 676, startPoint y: 456, endPoint x: 613, endPoint y: 457, distance: 62.4
click at [613, 472] on div "[PHONE_NUMBER]" at bounding box center [697, 482] width 243 height 20
copy div "9731591032"
